Goal: Navigation & Orientation: Find specific page/section

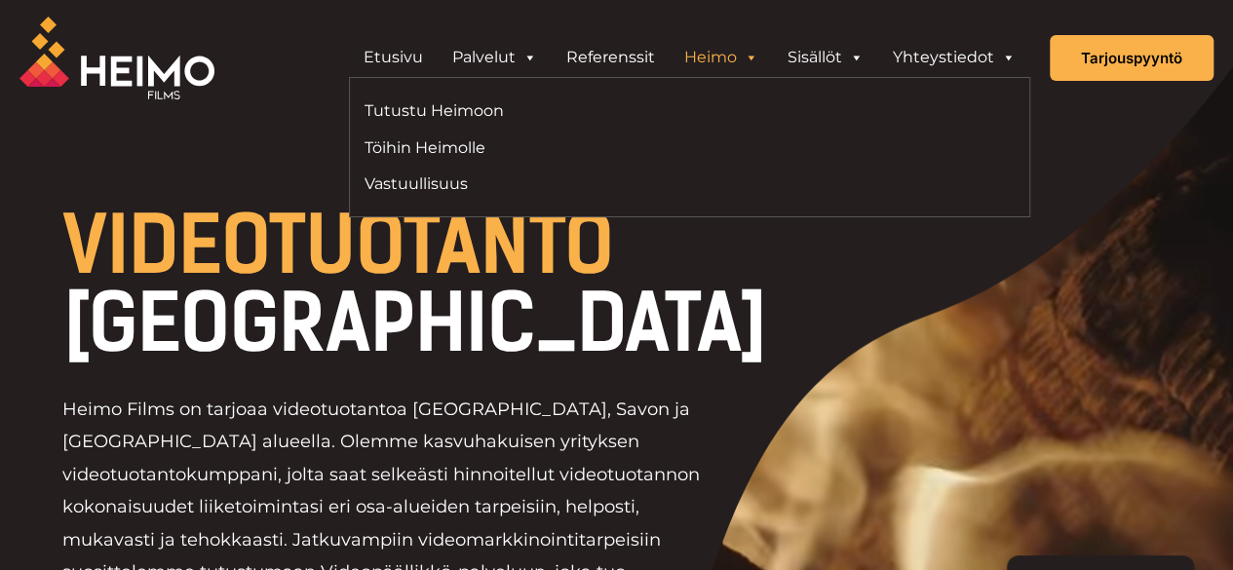
click at [731, 59] on link "Heimo" at bounding box center [721, 57] width 103 height 39
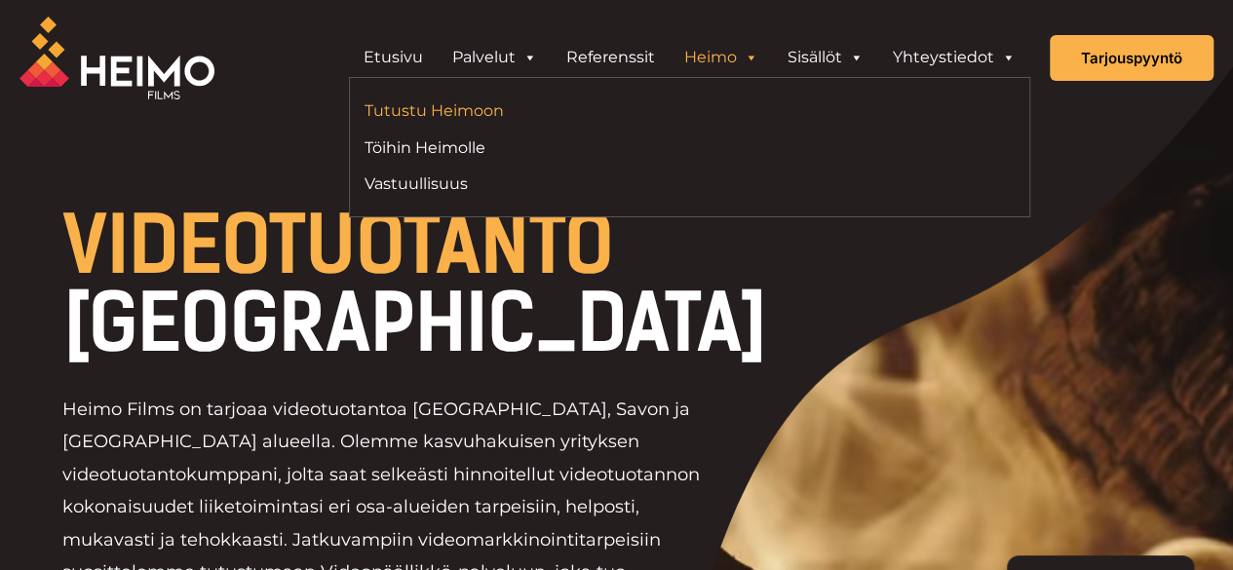
click at [501, 105] on link "Tutustu Heimoon" at bounding box center [520, 110] width 311 height 26
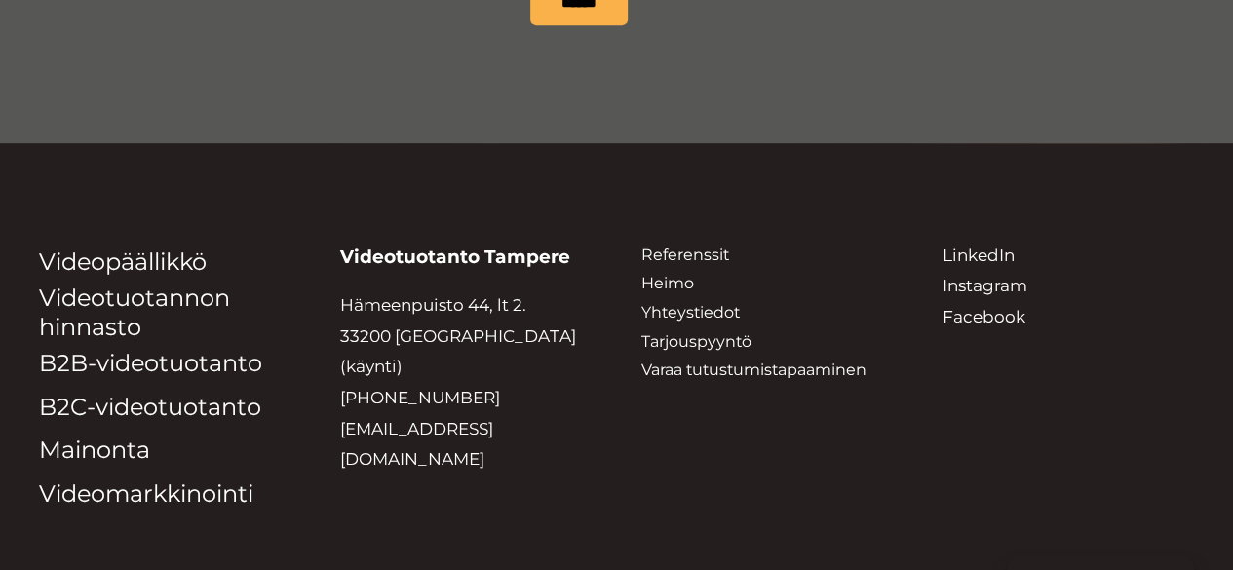
scroll to position [4135, 0]
